Goal: Task Accomplishment & Management: Use online tool/utility

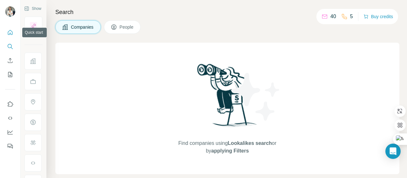
click at [12, 33] on icon "Quick start" at bounding box center [10, 32] width 5 height 5
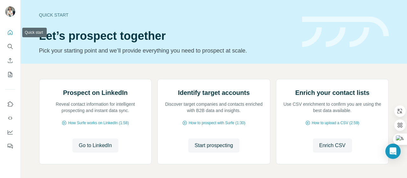
click at [10, 34] on icon "Quick start" at bounding box center [10, 32] width 5 height 5
click at [10, 47] on icon "Search" at bounding box center [10, 46] width 6 height 6
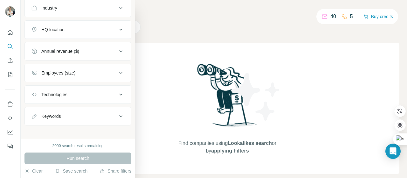
scroll to position [76, 0]
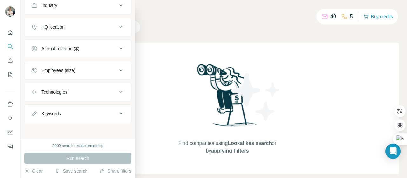
click at [91, 89] on div "Technologies" at bounding box center [74, 92] width 86 height 6
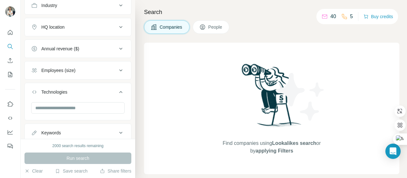
click at [91, 89] on div "Technologies" at bounding box center [74, 92] width 86 height 6
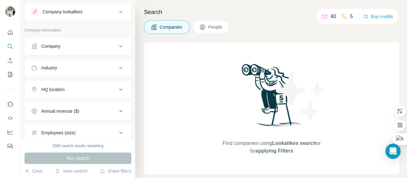
scroll to position [0, 0]
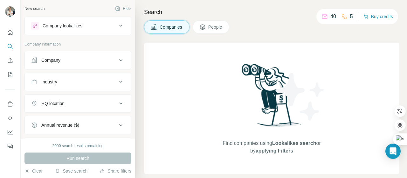
click at [76, 59] on div "Company" at bounding box center [74, 60] width 86 height 6
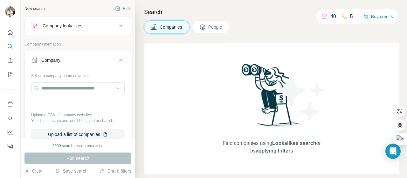
click at [76, 59] on div "Company" at bounding box center [74, 60] width 86 height 6
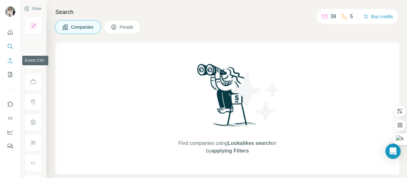
click at [9, 61] on icon "Enrich CSV" at bounding box center [10, 60] width 6 height 6
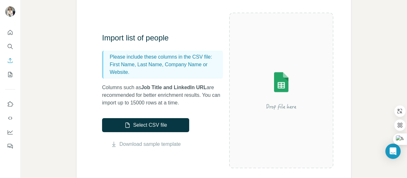
scroll to position [64, 0]
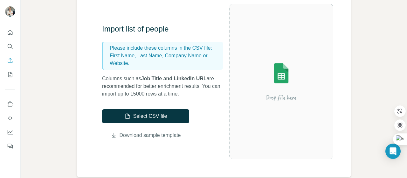
click at [150, 137] on link "Download sample template" at bounding box center [150, 135] width 61 height 8
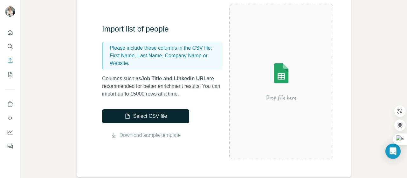
click at [145, 117] on button "Select CSV file" at bounding box center [145, 116] width 87 height 14
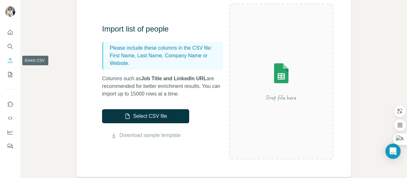
click at [11, 60] on icon "Enrich CSV" at bounding box center [10, 60] width 6 height 6
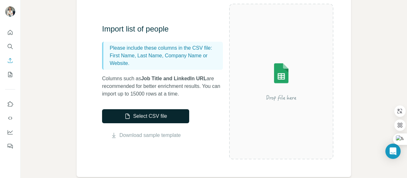
click at [149, 117] on button "Select CSV file" at bounding box center [145, 116] width 87 height 14
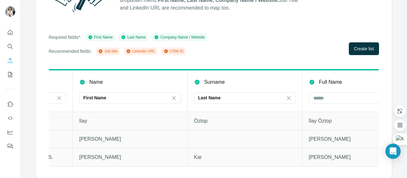
scroll to position [0, 210]
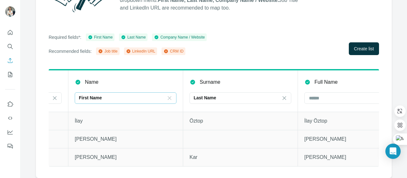
click at [169, 96] on icon at bounding box center [169, 98] width 6 height 6
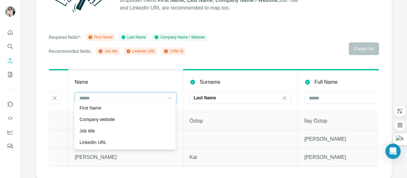
scroll to position [0, 0]
click at [285, 95] on icon at bounding box center [284, 98] width 6 height 6
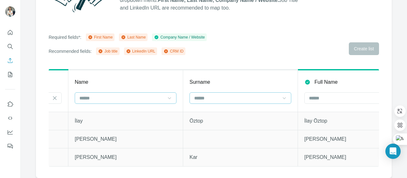
click at [279, 70] on th "Surname" at bounding box center [240, 91] width 115 height 42
click at [330, 94] on input at bounding box center [351, 97] width 86 height 7
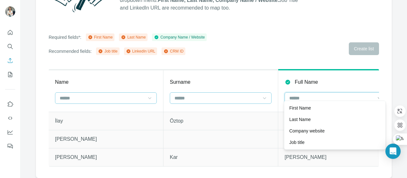
click at [303, 94] on input at bounding box center [332, 97] width 86 height 7
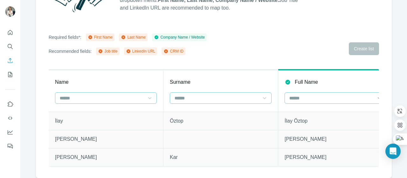
click at [306, 96] on input at bounding box center [332, 97] width 86 height 7
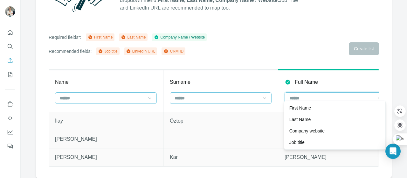
click at [302, 94] on input at bounding box center [332, 97] width 86 height 7
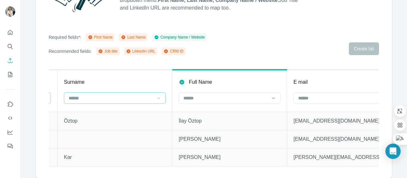
scroll to position [0, 344]
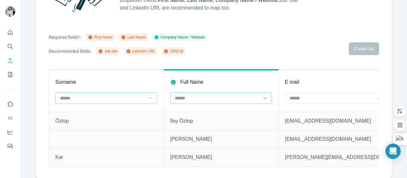
click at [179, 95] on input at bounding box center [217, 97] width 86 height 7
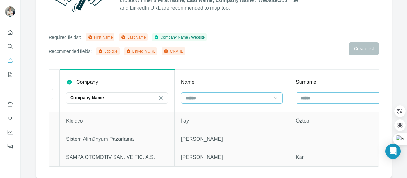
scroll to position [0, 0]
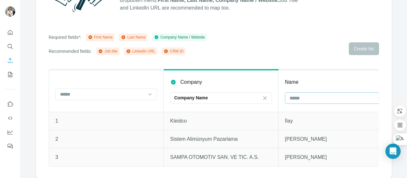
click at [323, 94] on input at bounding box center [332, 97] width 86 height 7
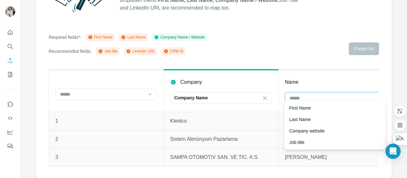
scroll to position [0, 1]
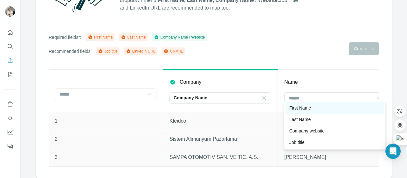
click at [323, 110] on div "First Name" at bounding box center [334, 108] width 91 height 6
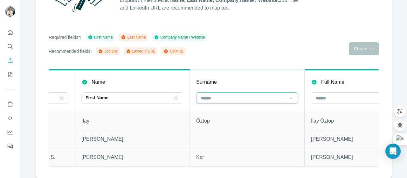
scroll to position [0, 195]
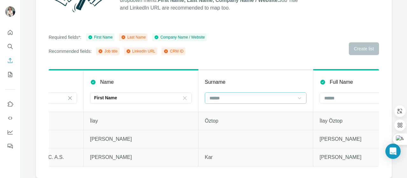
click at [230, 93] on div at bounding box center [252, 98] width 86 height 11
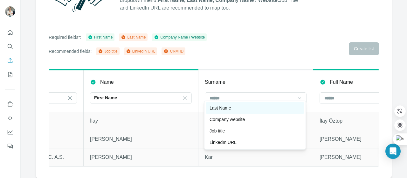
click at [231, 108] on p "Last Name" at bounding box center [221, 108] width 22 height 6
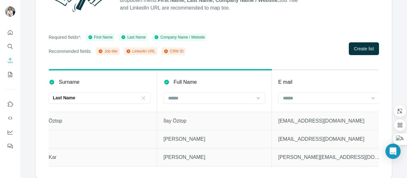
scroll to position [0, 355]
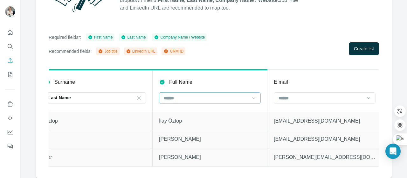
click at [252, 95] on icon at bounding box center [254, 98] width 6 height 6
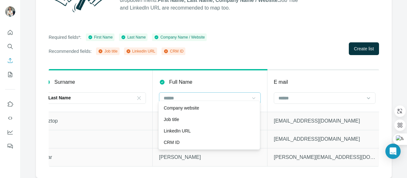
click at [252, 95] on icon at bounding box center [254, 98] width 6 height 6
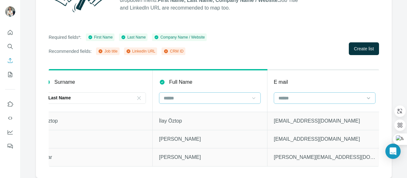
click at [316, 94] on input at bounding box center [321, 97] width 86 height 7
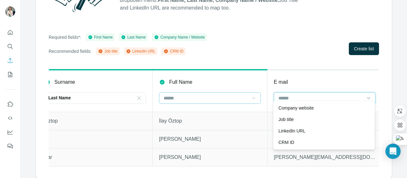
click at [316, 94] on input at bounding box center [321, 97] width 86 height 7
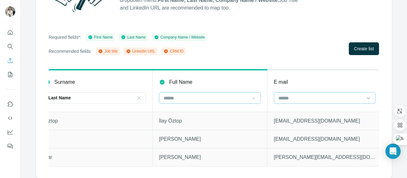
click at [316, 94] on input at bounding box center [321, 97] width 86 height 7
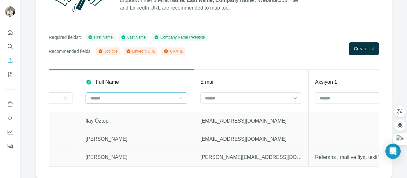
scroll to position [0, 431]
click at [222, 94] on input at bounding box center [246, 97] width 86 height 7
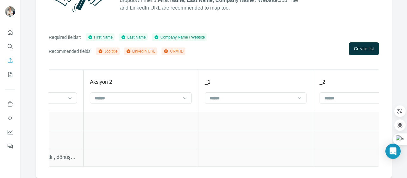
scroll to position [0, 769]
click at [218, 96] on input at bounding box center [252, 97] width 86 height 7
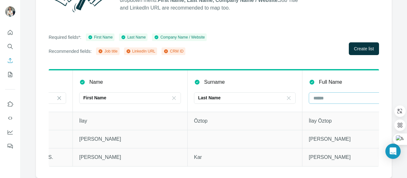
scroll to position [0, 0]
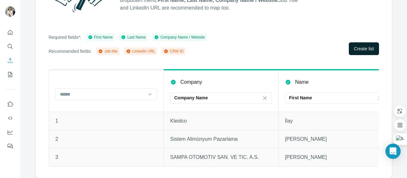
click at [355, 42] on button "Create list" at bounding box center [364, 48] width 30 height 13
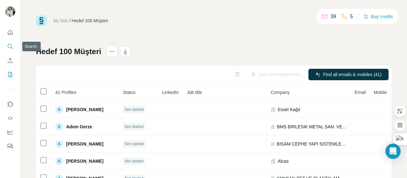
click at [10, 46] on icon "Search" at bounding box center [10, 46] width 6 height 6
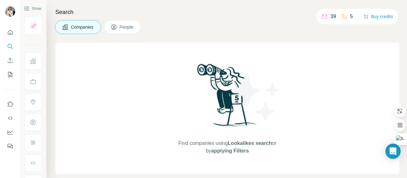
click at [86, 20] on button "Companies" at bounding box center [77, 26] width 45 height 13
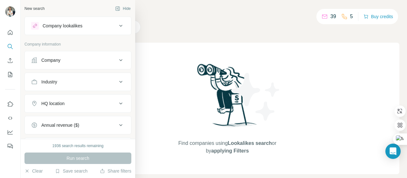
click at [102, 58] on div "Company" at bounding box center [74, 60] width 86 height 6
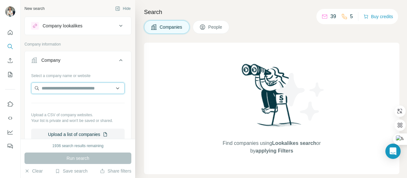
click at [81, 86] on input "text" at bounding box center [77, 87] width 93 height 11
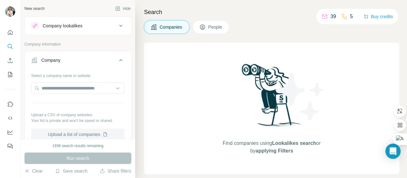
click at [87, 134] on button "Upload a list of companies" at bounding box center [77, 133] width 93 height 11
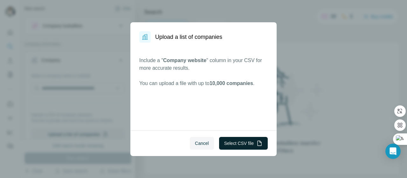
click at [238, 142] on button "Select CSV file" at bounding box center [243, 143] width 49 height 13
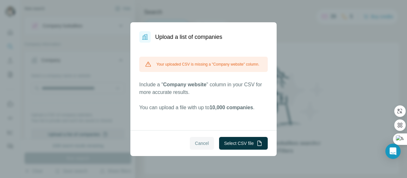
click at [209, 142] on button "Cancel" at bounding box center [202, 143] width 24 height 13
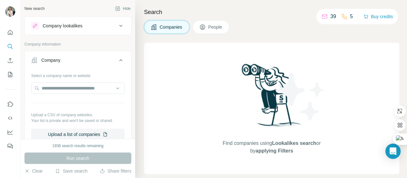
click at [102, 141] on div "1936 search results remaining Run search Clear Save search Share filters" at bounding box center [78, 158] width 114 height 39
click at [84, 131] on button "Upload a list of companies" at bounding box center [77, 133] width 93 height 11
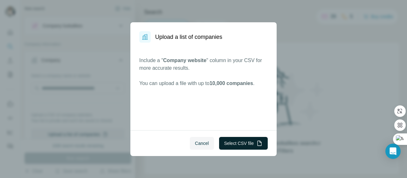
click at [242, 143] on button "Select CSV file" at bounding box center [243, 143] width 49 height 13
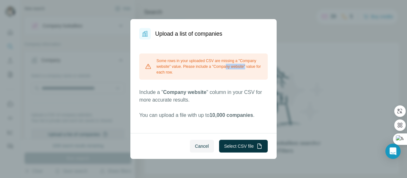
drag, startPoint x: 250, startPoint y: 68, endPoint x: 229, endPoint y: 66, distance: 21.3
click at [229, 66] on div "Some rows in your uploaded CSV are missing a "Company website" value. Please in…" at bounding box center [203, 66] width 128 height 26
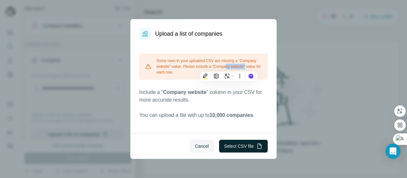
click at [247, 143] on button "Select CSV file" at bounding box center [243, 146] width 49 height 13
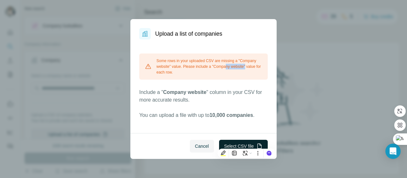
click at [252, 144] on button "Select CSV file" at bounding box center [243, 146] width 49 height 13
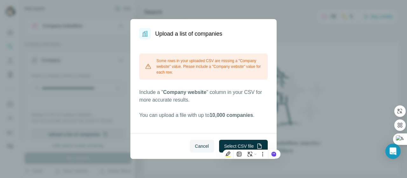
click at [289, 150] on div "Upload a list of companies Some rows in your uploaded CSV are missing a "Compan…" at bounding box center [203, 89] width 407 height 178
click at [200, 147] on span "Cancel" at bounding box center [202, 146] width 14 height 6
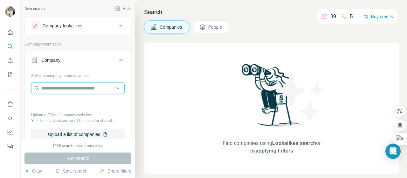
click at [66, 90] on input "text" at bounding box center [77, 87] width 93 height 11
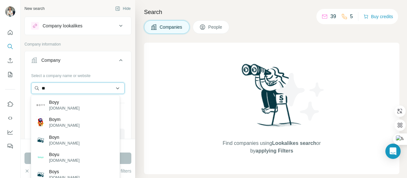
type input "*"
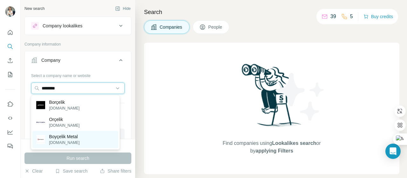
type input "********"
click at [67, 144] on p "boycelik.com.tr" at bounding box center [64, 143] width 31 height 6
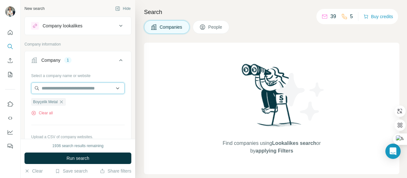
click at [75, 88] on input "text" at bounding box center [77, 87] width 93 height 11
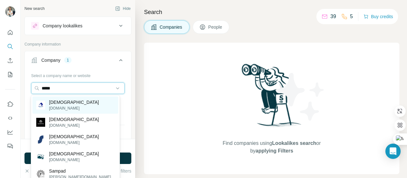
type input "*****"
click at [59, 107] on p "sampa.com" at bounding box center [74, 108] width 50 height 6
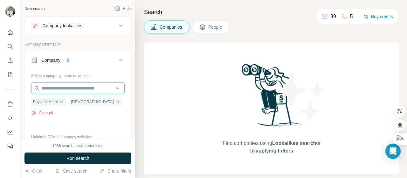
click at [59, 86] on input "text" at bounding box center [77, 87] width 93 height 11
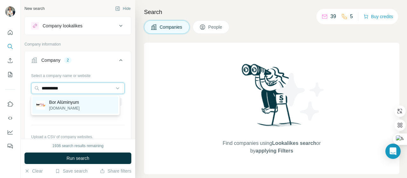
type input "**********"
click at [67, 103] on p "Bor Alüminyum" at bounding box center [64, 102] width 31 height 6
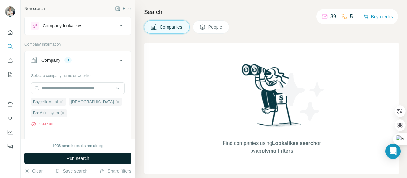
click at [93, 157] on button "Run search" at bounding box center [77, 157] width 107 height 11
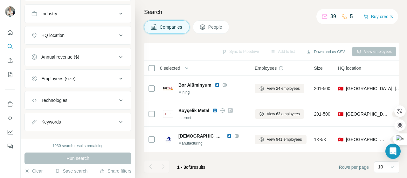
scroll to position [186, 0]
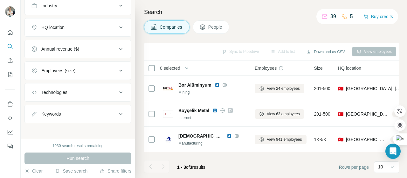
click at [92, 70] on div "Employees (size)" at bounding box center [74, 70] width 86 height 6
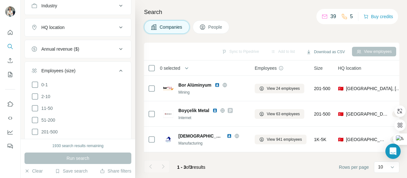
click at [92, 70] on div "Employees (size)" at bounding box center [74, 70] width 86 height 6
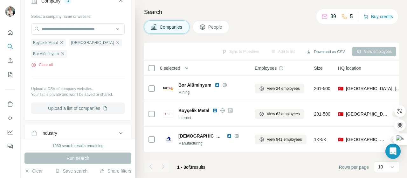
scroll to position [0, 0]
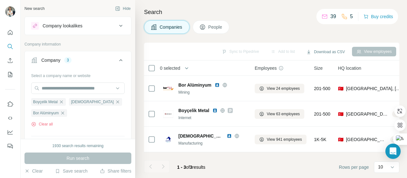
click at [97, 27] on div "Company lookalikes" at bounding box center [74, 26] width 86 height 8
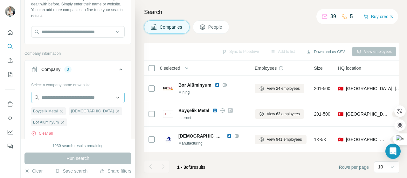
scroll to position [64, 0]
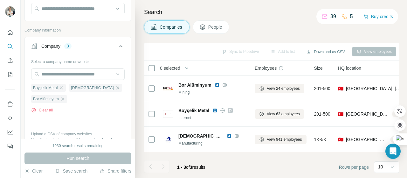
click at [222, 28] on span "People" at bounding box center [215, 27] width 15 height 6
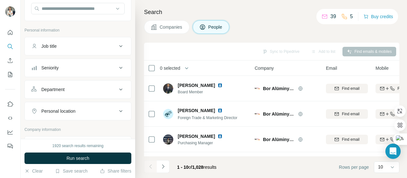
click at [93, 44] on div "Job title" at bounding box center [74, 46] width 86 height 6
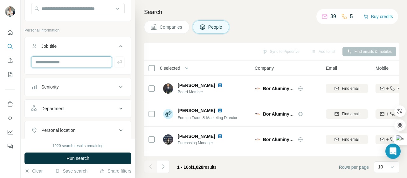
click at [58, 65] on input "text" at bounding box center [71, 61] width 81 height 11
type input "******"
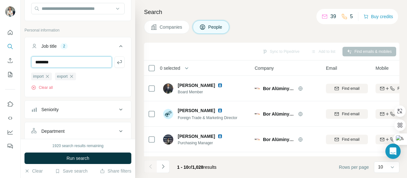
type input "********"
type input "**********"
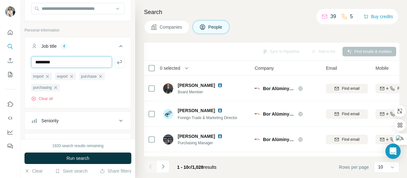
type input "*********"
type input "***"
type input "*****"
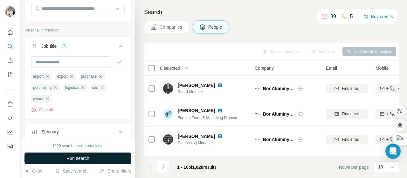
click at [98, 155] on button "Run search" at bounding box center [77, 157] width 107 height 11
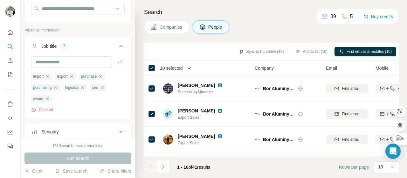
click at [192, 69] on icon "button" at bounding box center [189, 68] width 6 height 6
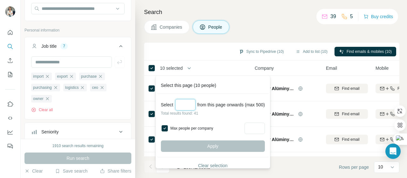
click at [190, 107] on input "Select a number (up to 500)" at bounding box center [185, 104] width 20 height 11
type input "**"
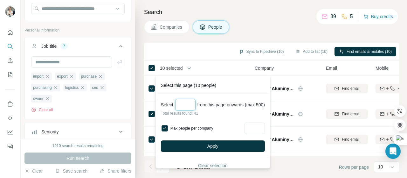
click at [189, 106] on input "**" at bounding box center [185, 104] width 20 height 11
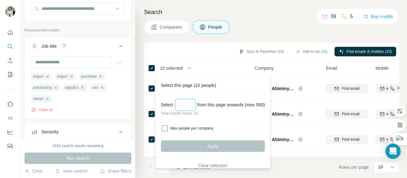
click at [190, 105] on input "*" at bounding box center [185, 104] width 20 height 11
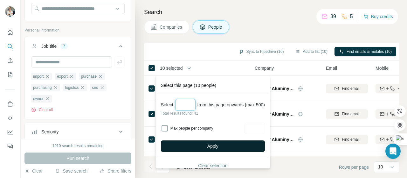
type input "**"
click at [227, 145] on button "Apply" at bounding box center [213, 145] width 104 height 11
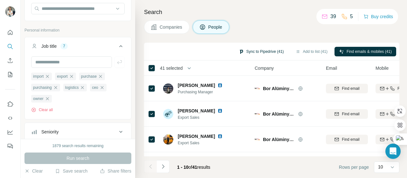
click at [263, 51] on button "Sync to Pipedrive (41)" at bounding box center [261, 52] width 54 height 10
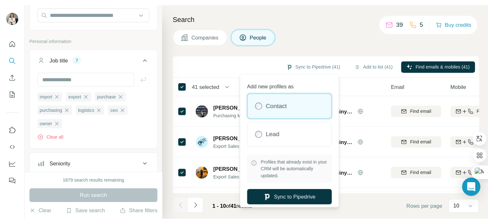
scroll to position [2, 0]
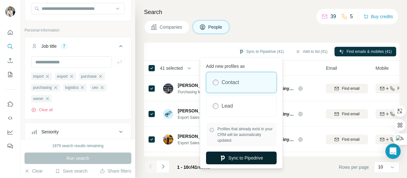
click at [247, 155] on button "Sync to Pipedrive" at bounding box center [241, 157] width 71 height 13
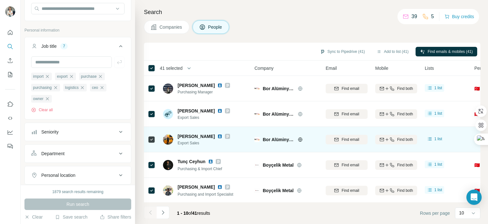
scroll to position [64, 0]
